Goal: Task Accomplishment & Management: Use online tool/utility

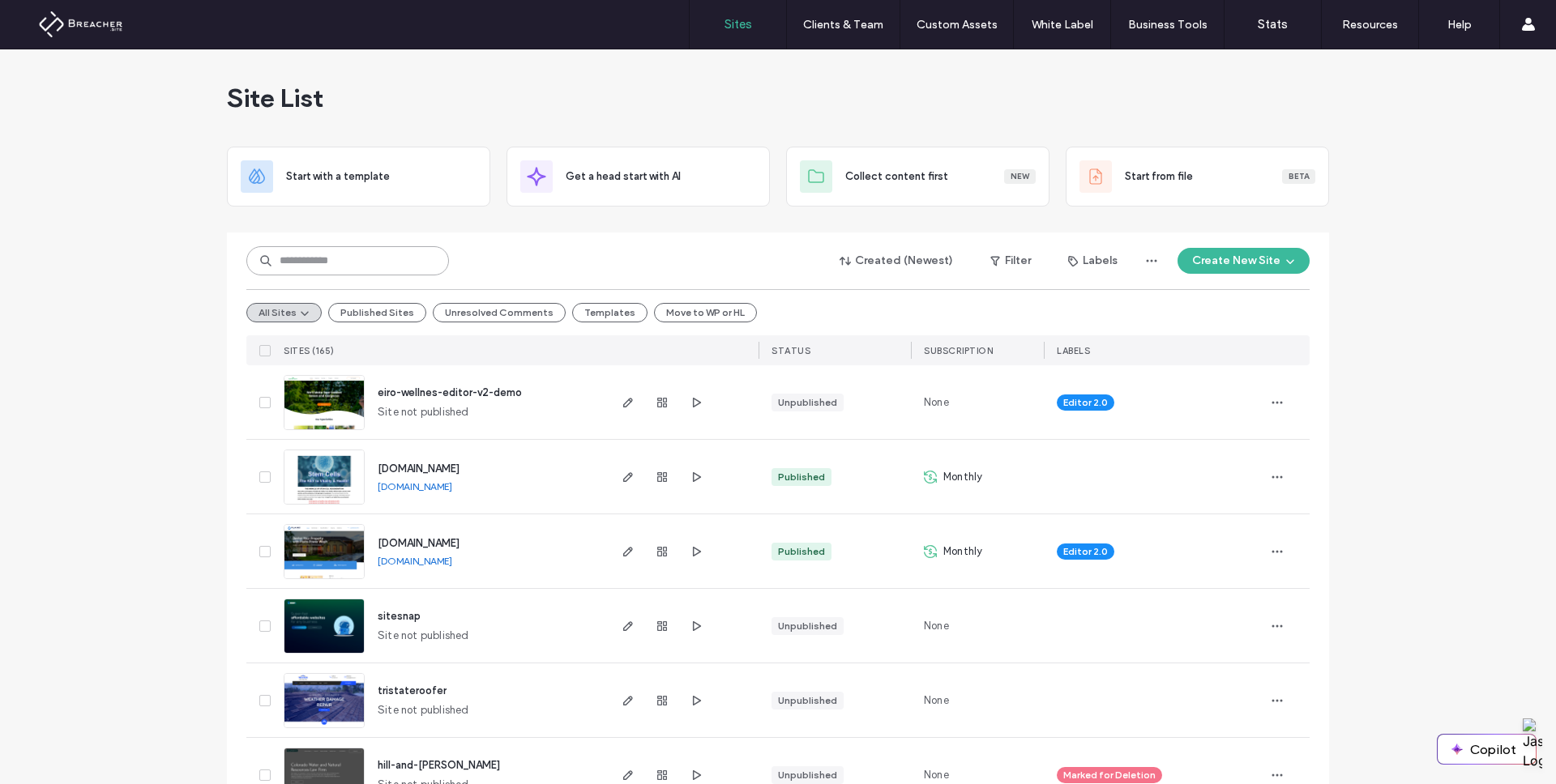
click at [383, 254] on input at bounding box center [348, 261] width 203 height 29
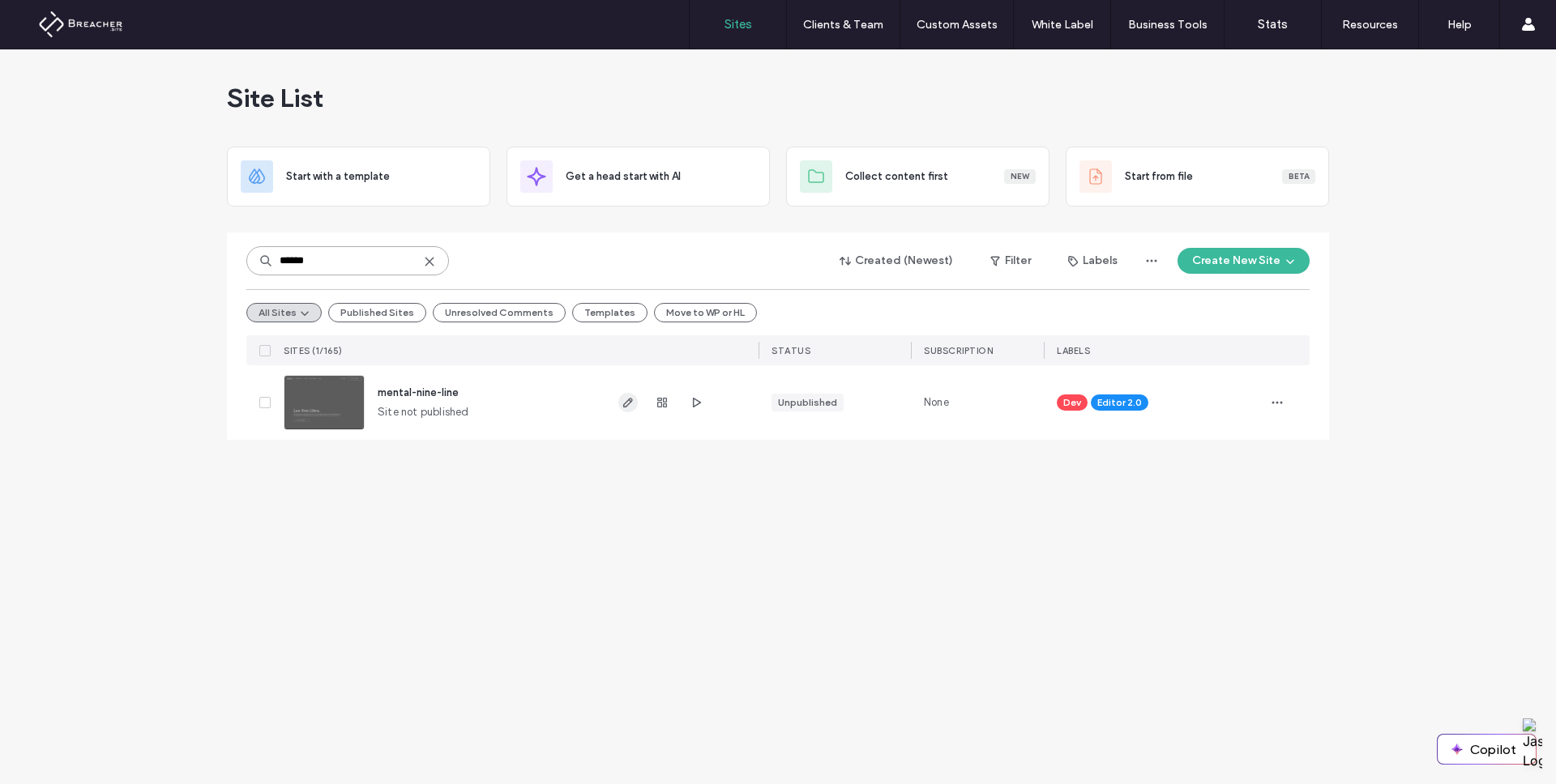
type input "******"
click at [621, 399] on icon "button" at bounding box center [627, 402] width 13 height 13
